Goal: Information Seeking & Learning: Check status

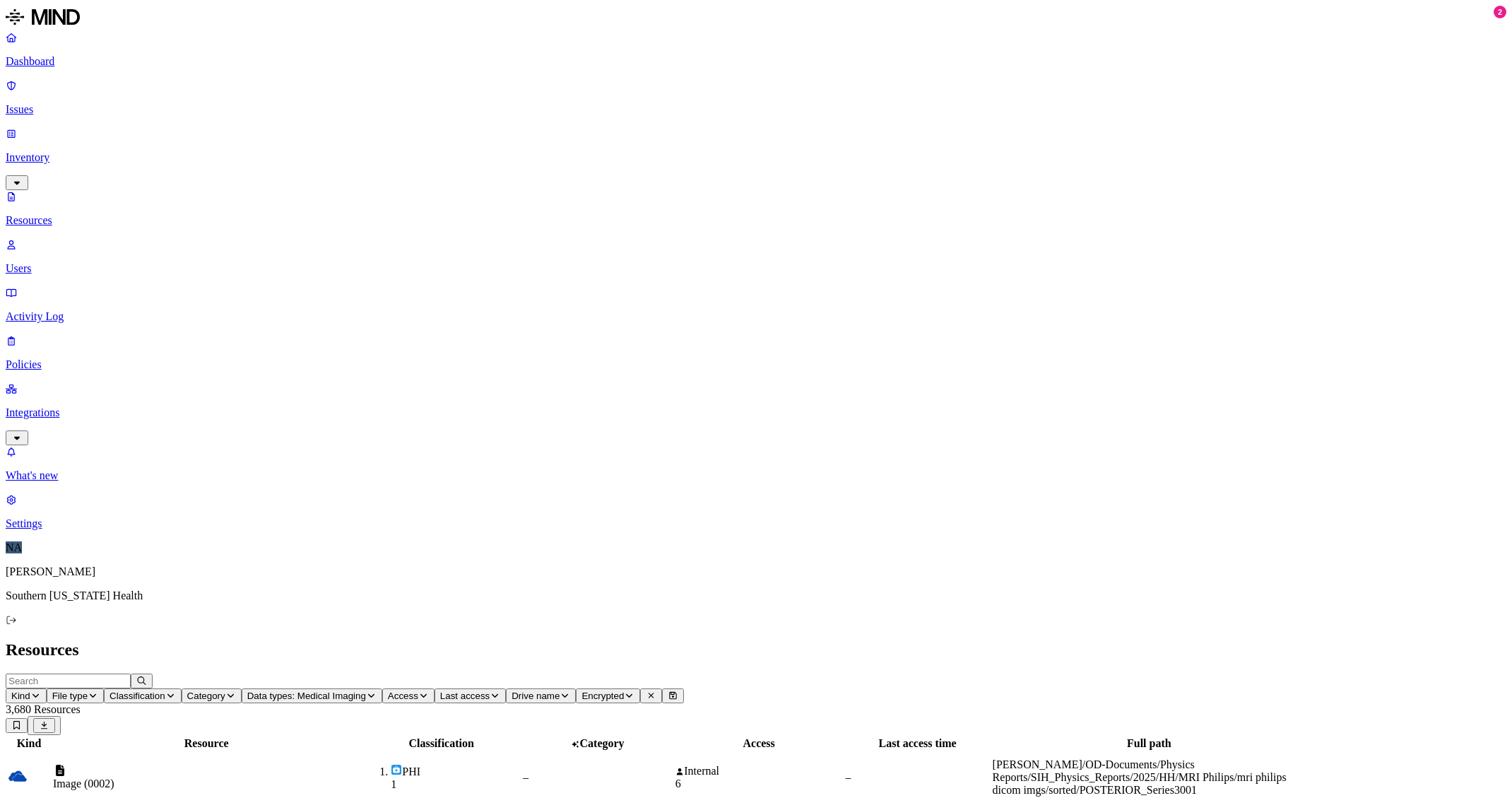
click at [360, 764] on div "Image (0002)" at bounding box center [206, 777] width 307 height 26
